Goal: Find specific page/section: Find specific page/section

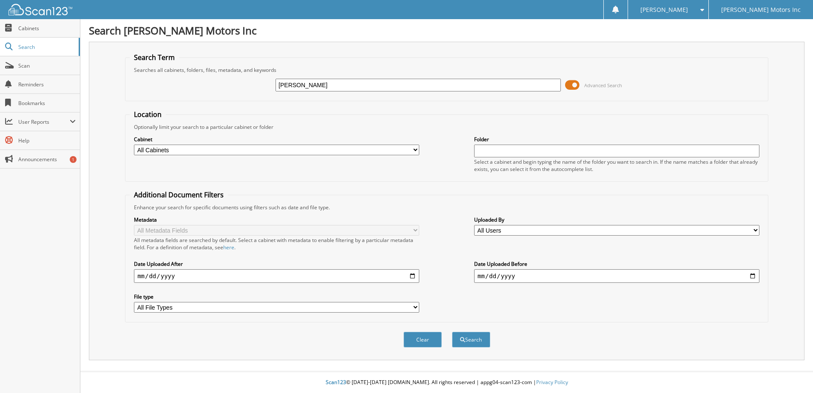
type input "[PERSON_NAME]"
click at [452, 332] on button "Search" at bounding box center [471, 340] width 38 height 16
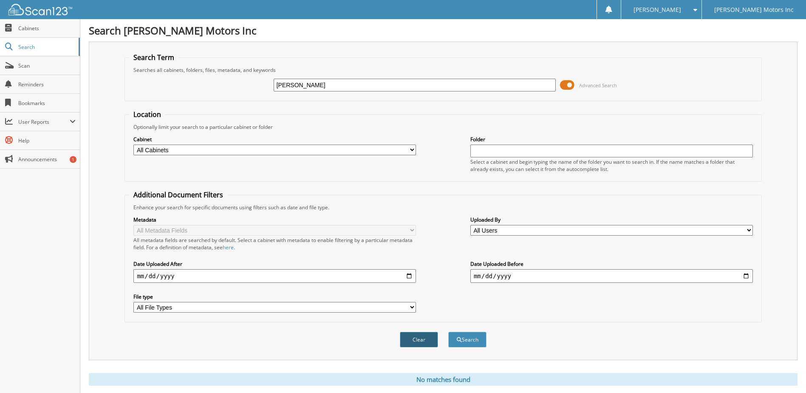
click at [428, 341] on button "Clear" at bounding box center [419, 340] width 38 height 16
